Goal: Information Seeking & Learning: Find contact information

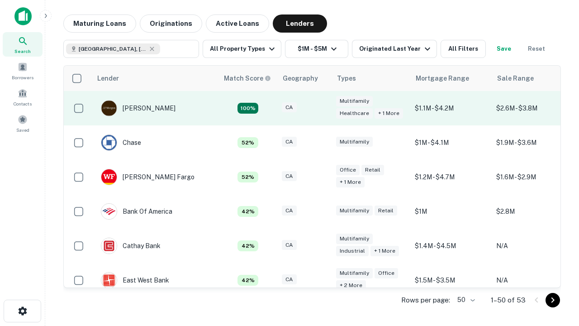
click at [321, 108] on div "CA" at bounding box center [304, 108] width 45 height 12
